Goal: Browse casually

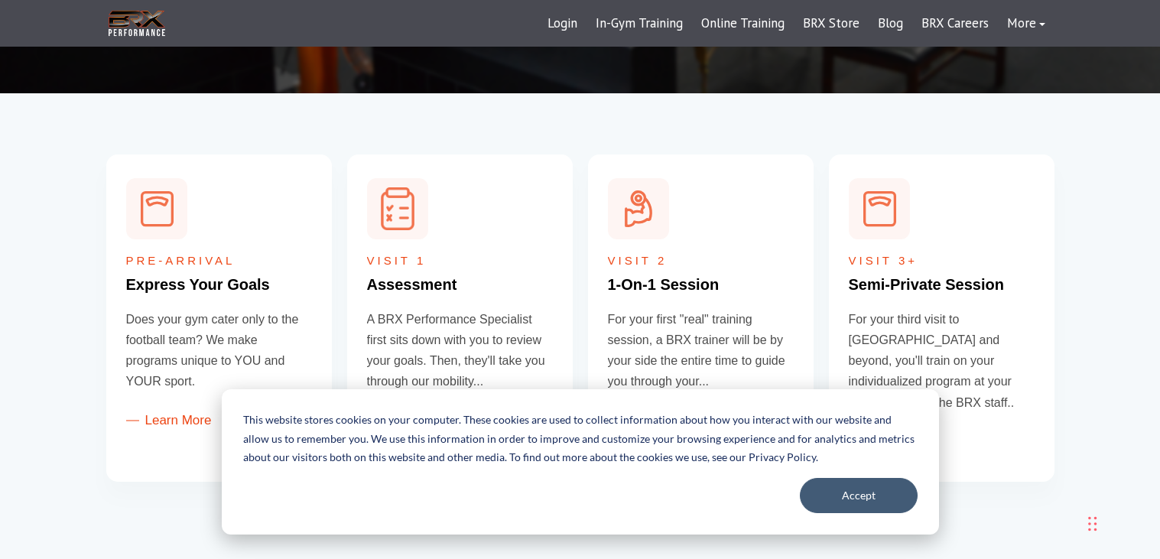
scroll to position [529, 0]
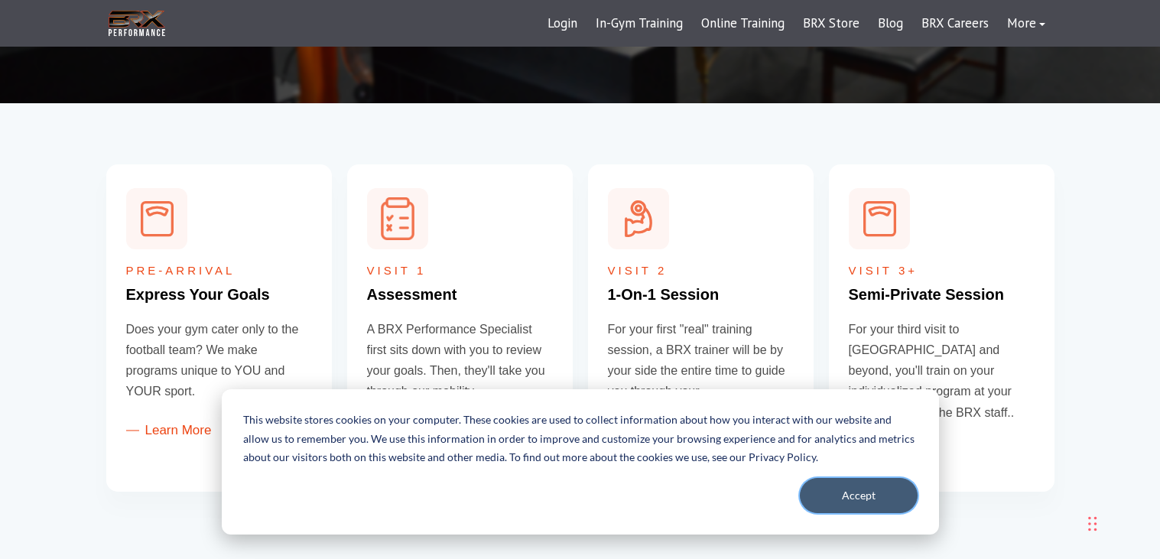
click at [880, 493] on button "Accept" at bounding box center [859, 495] width 118 height 35
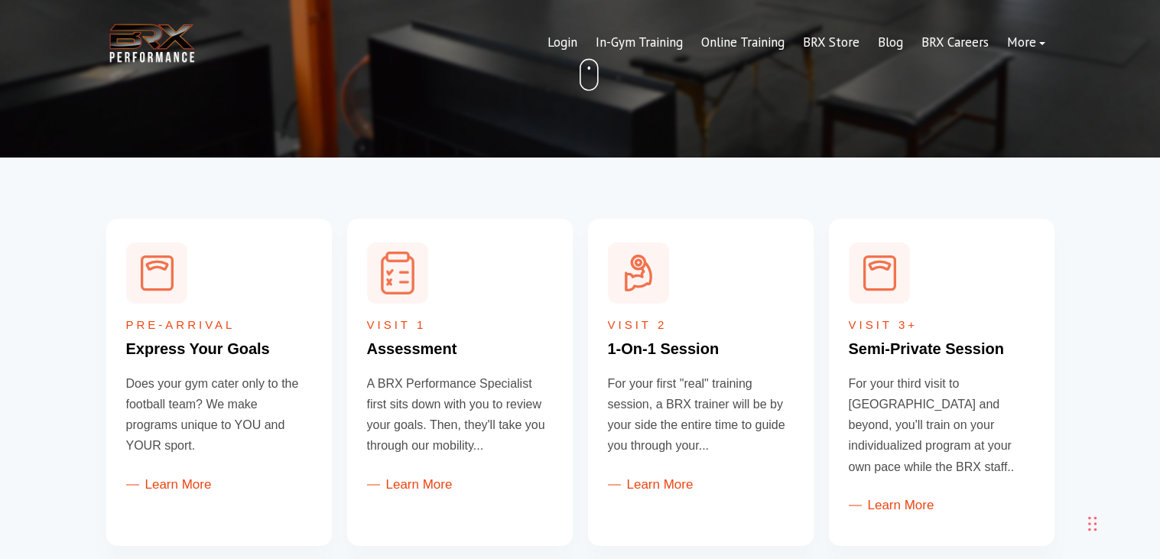
scroll to position [0, 0]
